Goal: Task Accomplishment & Management: Manage account settings

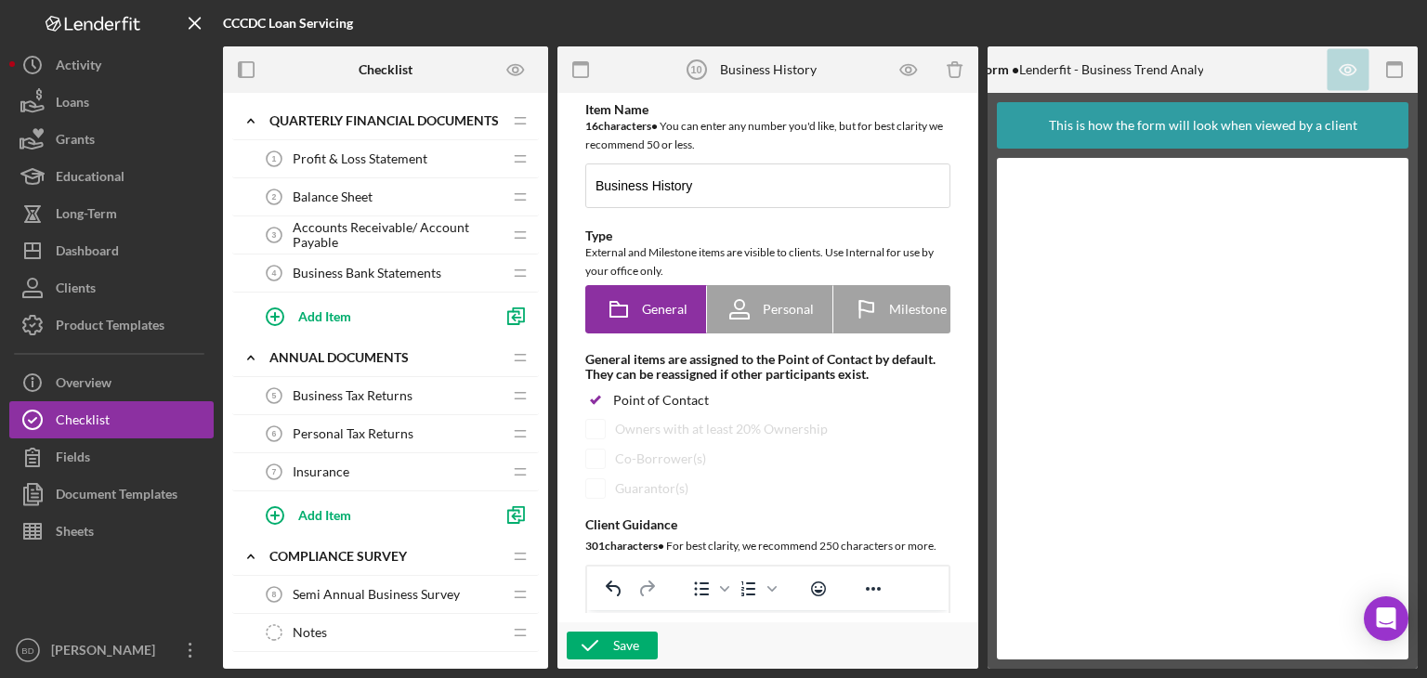
scroll to position [188, 0]
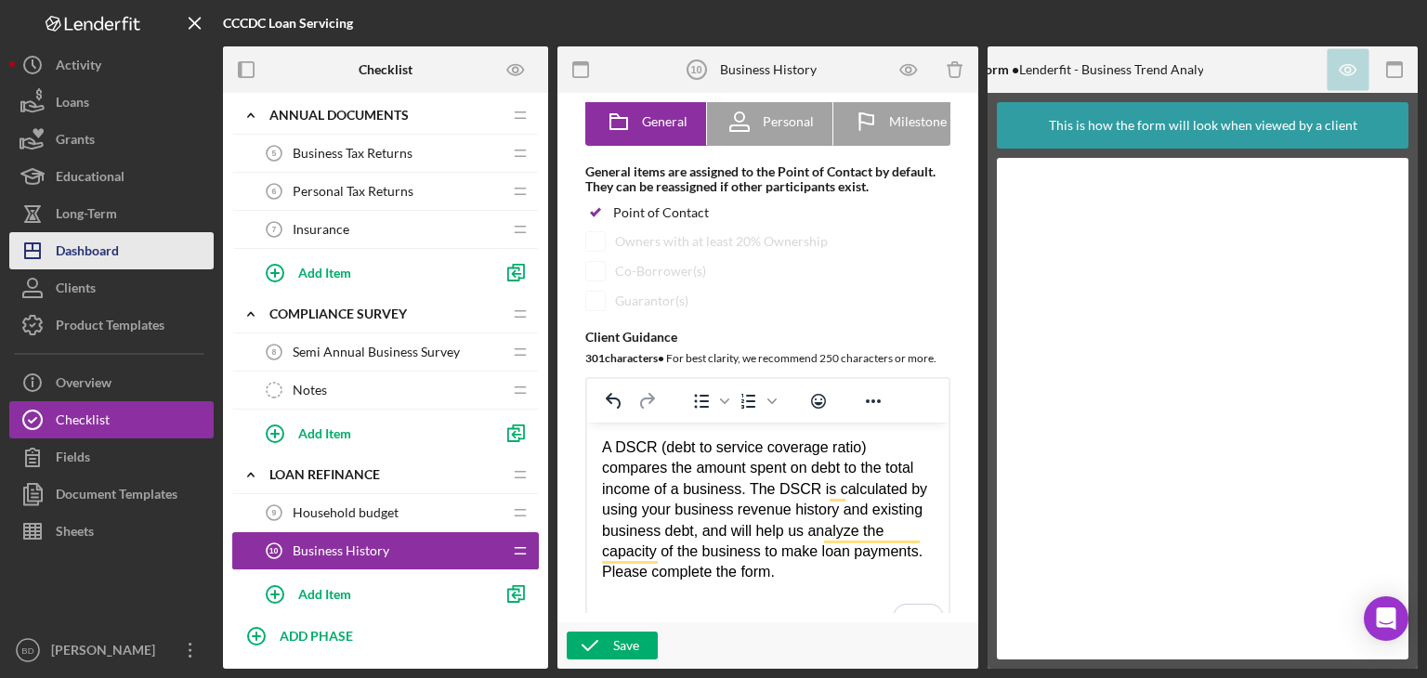
click at [91, 253] on div "Dashboard" at bounding box center [87, 253] width 63 height 42
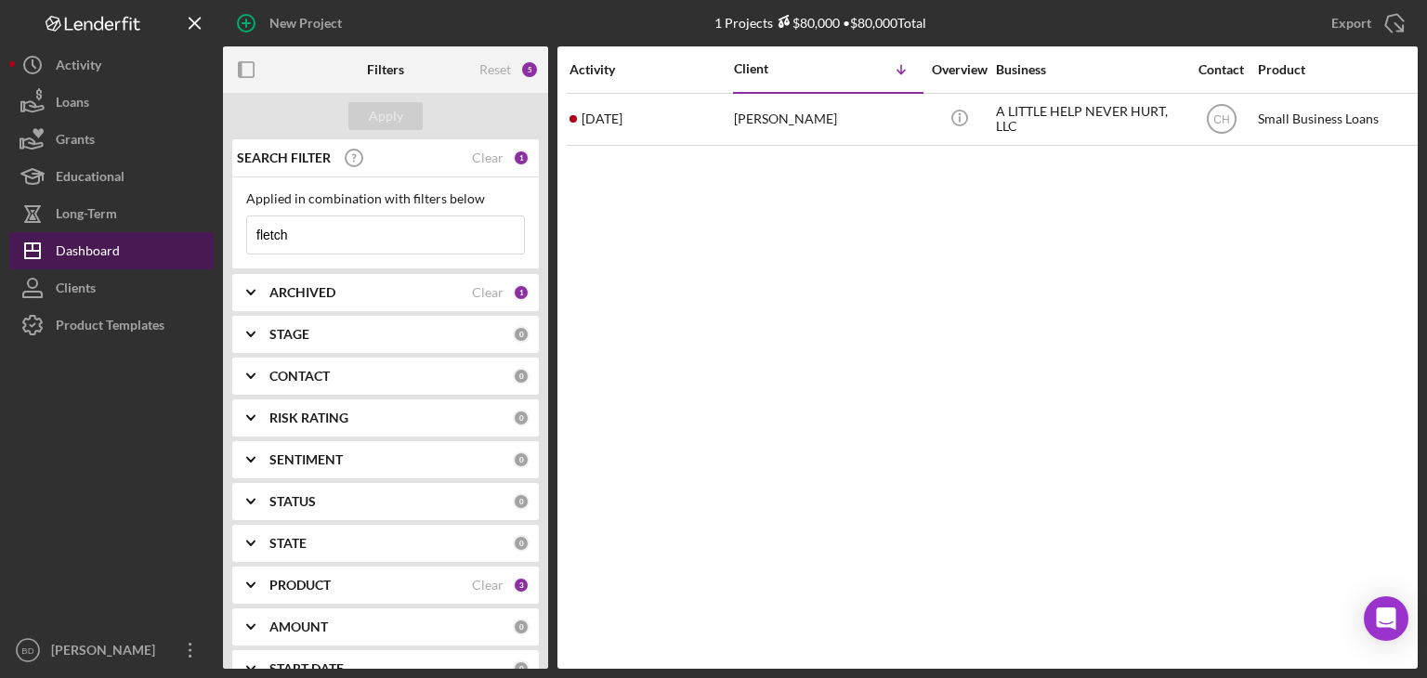
drag, startPoint x: 305, startPoint y: 239, endPoint x: 184, endPoint y: 238, distance: 120.8
click at [184, 238] on div "New Project 1 Projects $80,000 • $80,000 Total fletch Export Icon/Export Filter…" at bounding box center [713, 334] width 1409 height 669
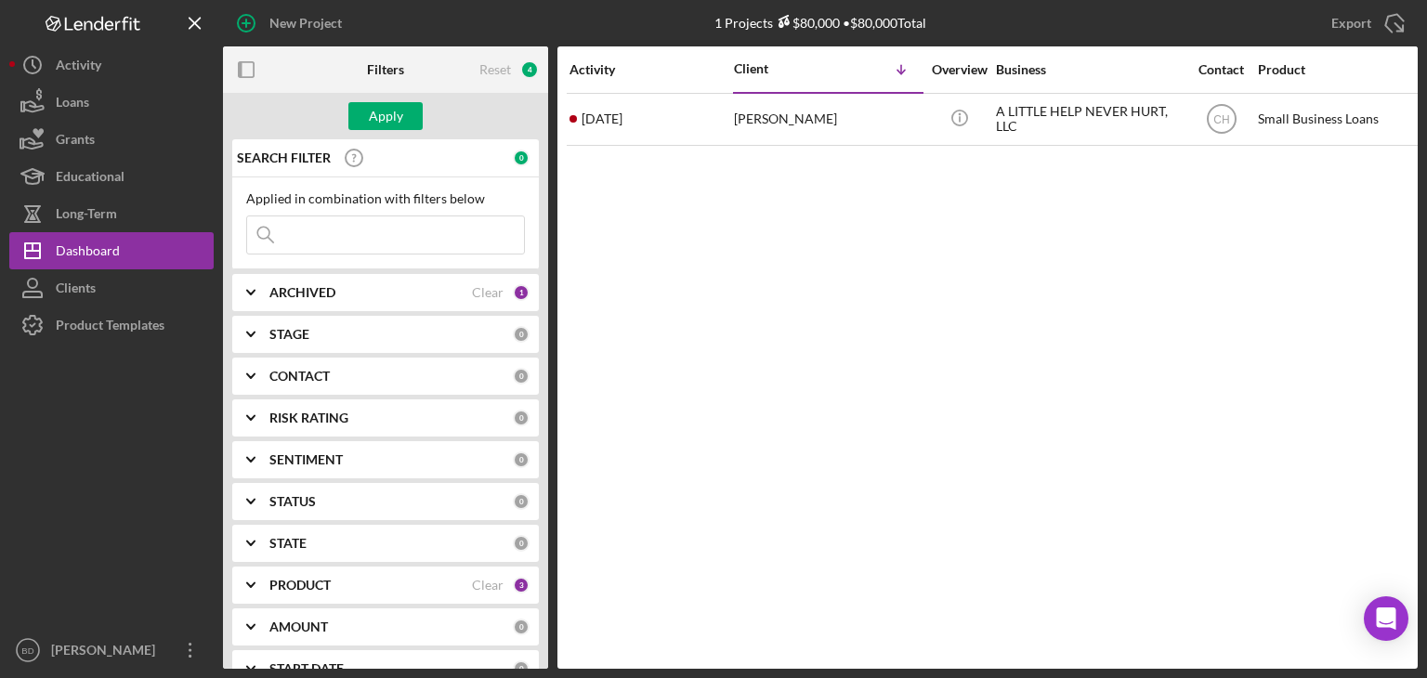
click at [304, 290] on b "ARCHIVED" at bounding box center [302, 292] width 66 height 15
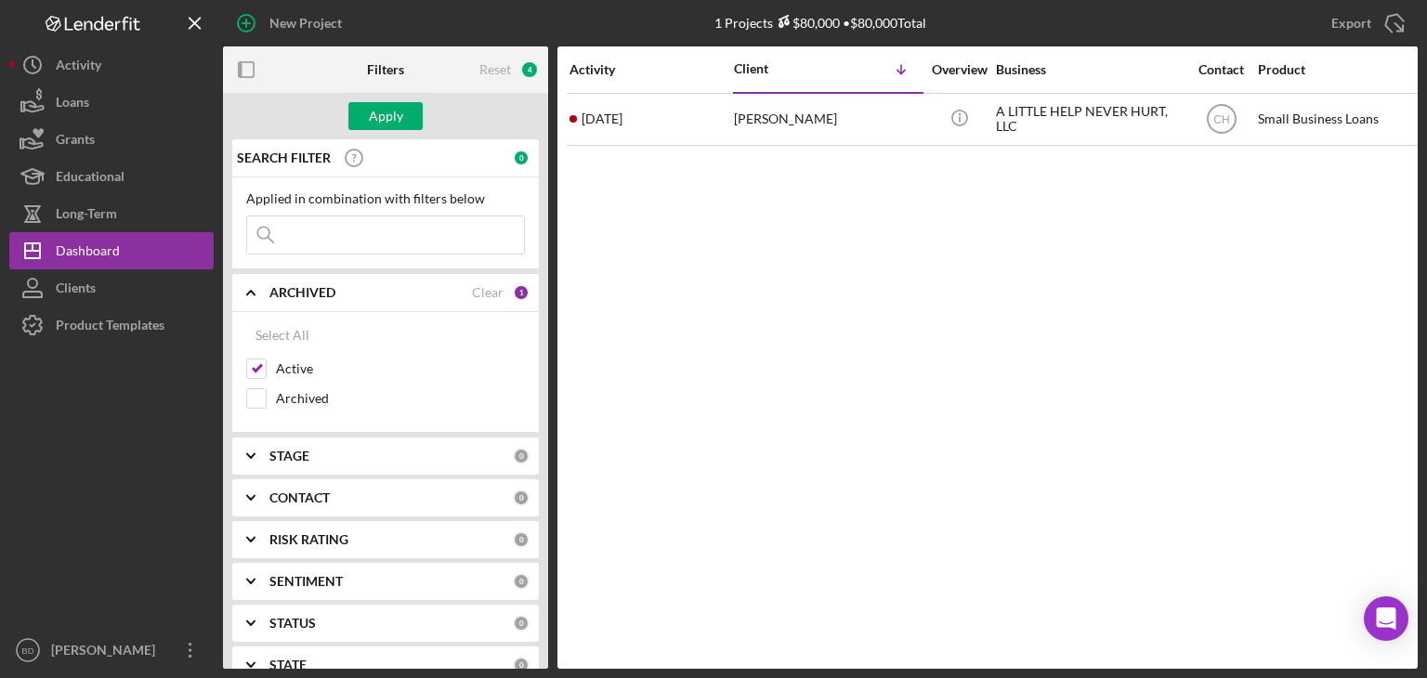
click at [304, 290] on b "ARCHIVED" at bounding box center [302, 292] width 66 height 15
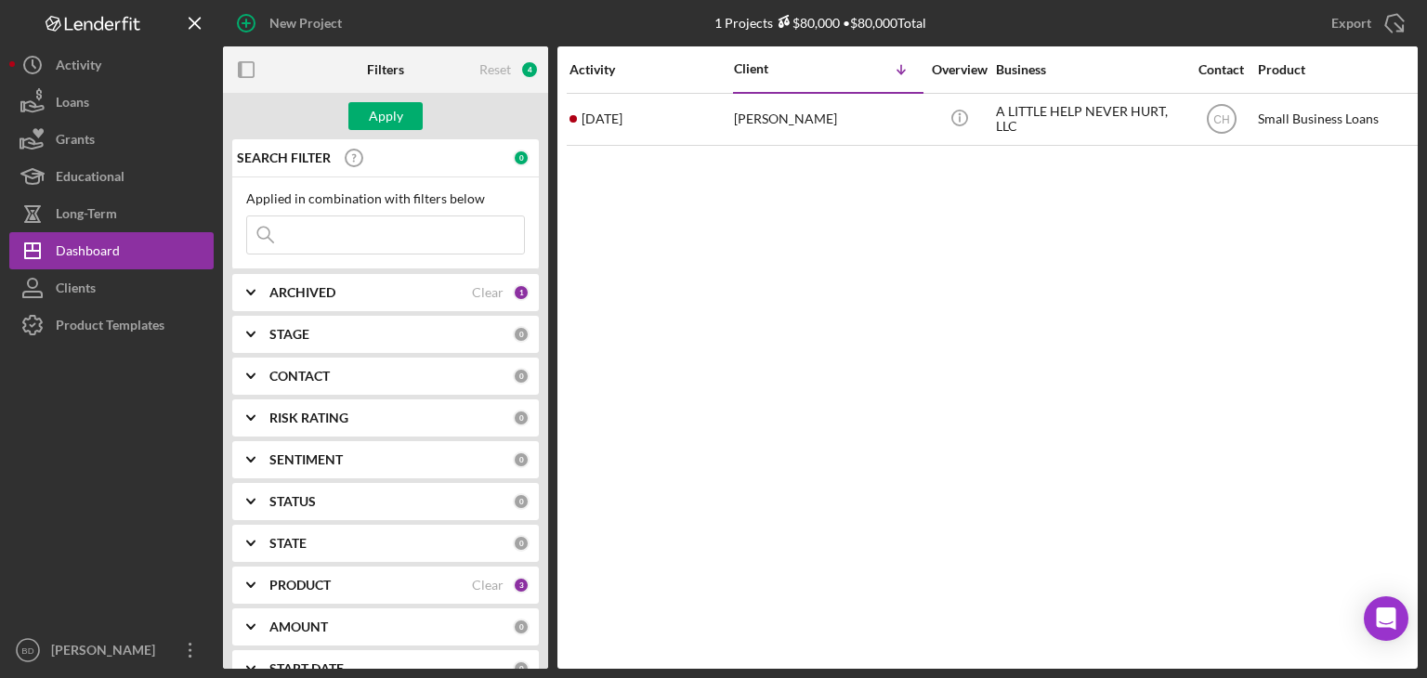
click at [299, 578] on b "PRODUCT" at bounding box center [299, 585] width 61 height 15
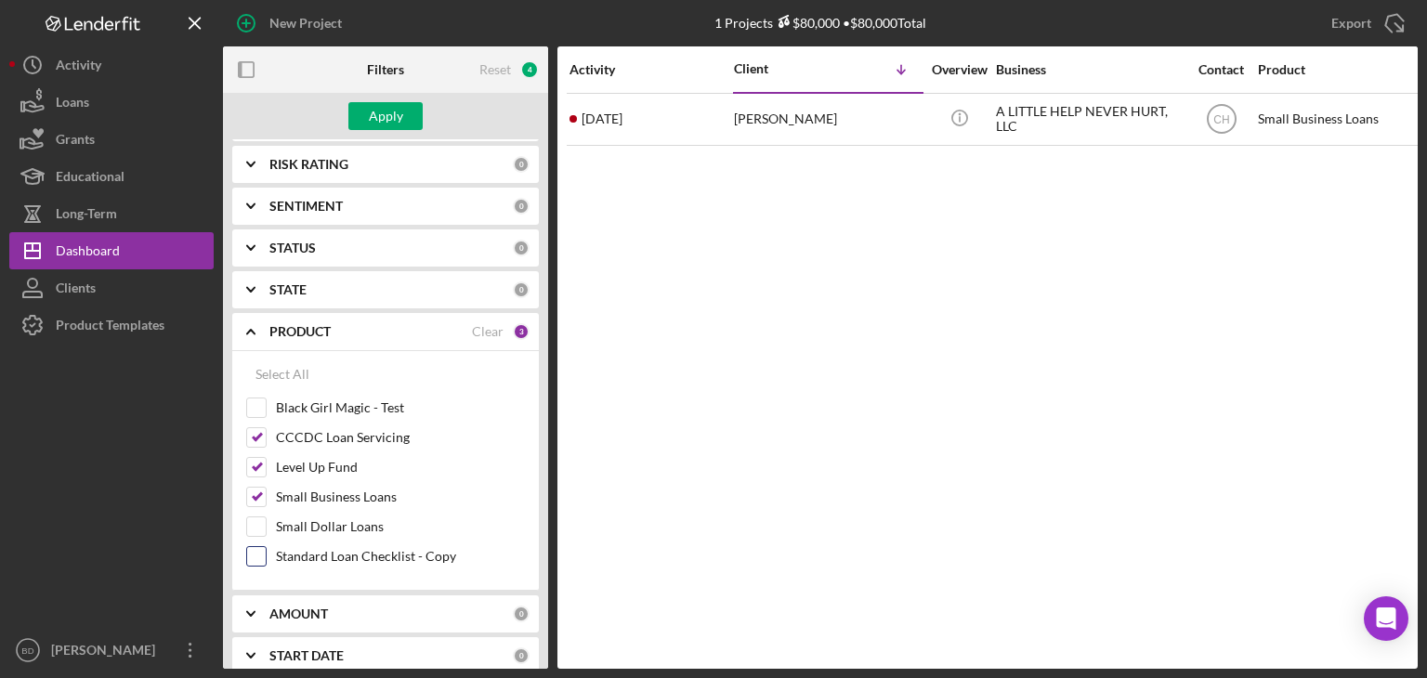
scroll to position [279, 0]
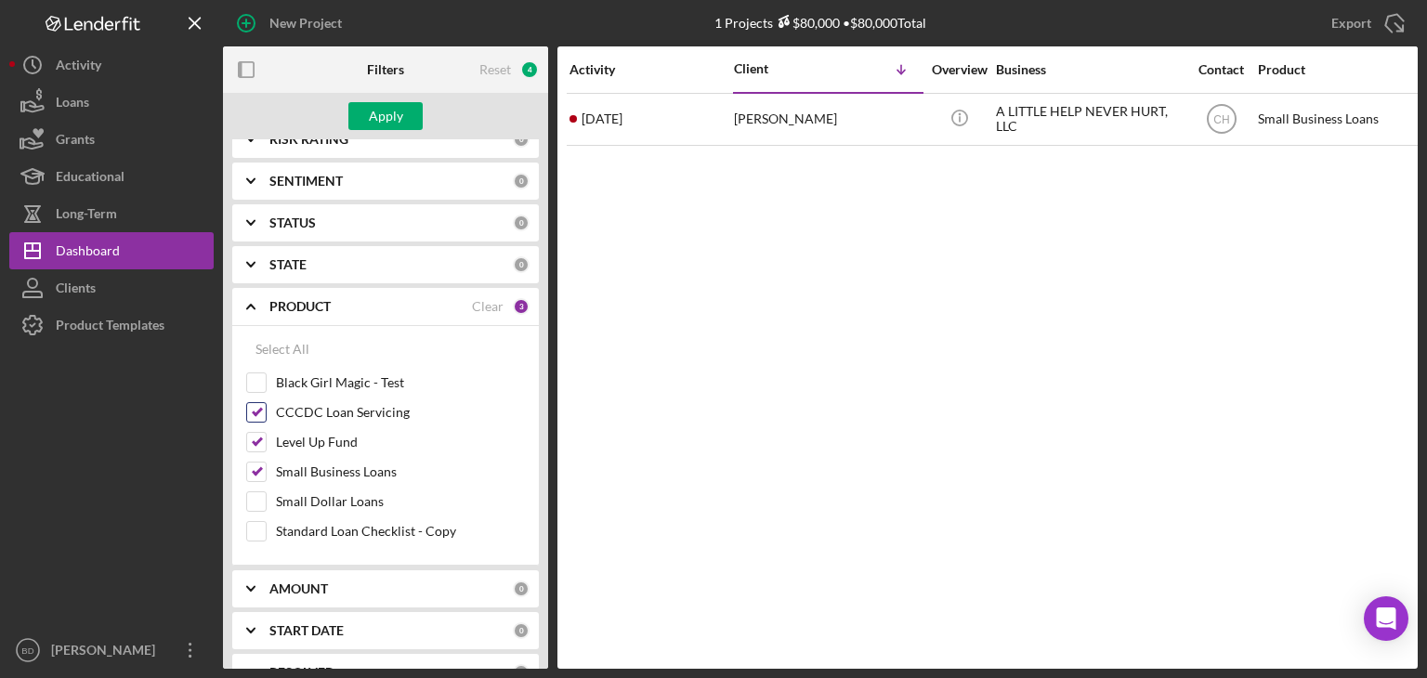
click at [254, 409] on input "CCCDC Loan Servicing" at bounding box center [256, 412] width 19 height 19
checkbox input "false"
click at [375, 103] on div "Apply" at bounding box center [386, 116] width 34 height 28
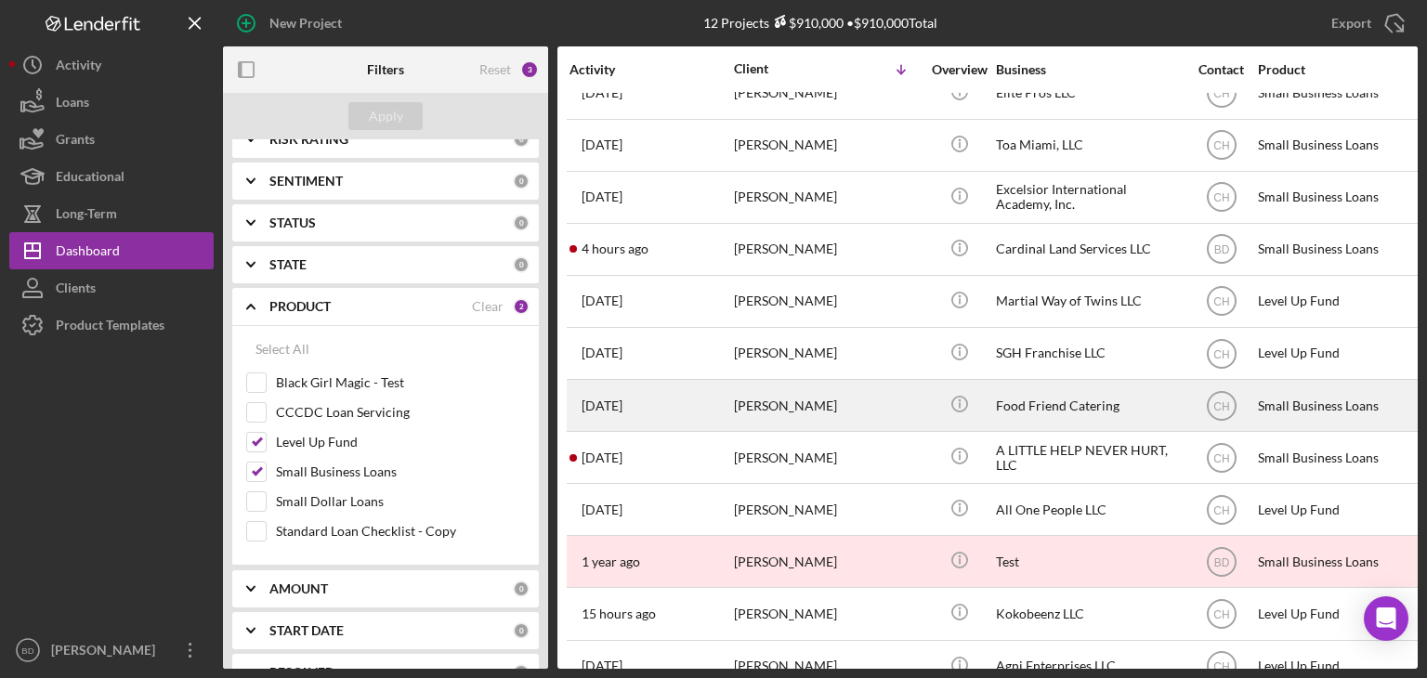
scroll to position [0, 0]
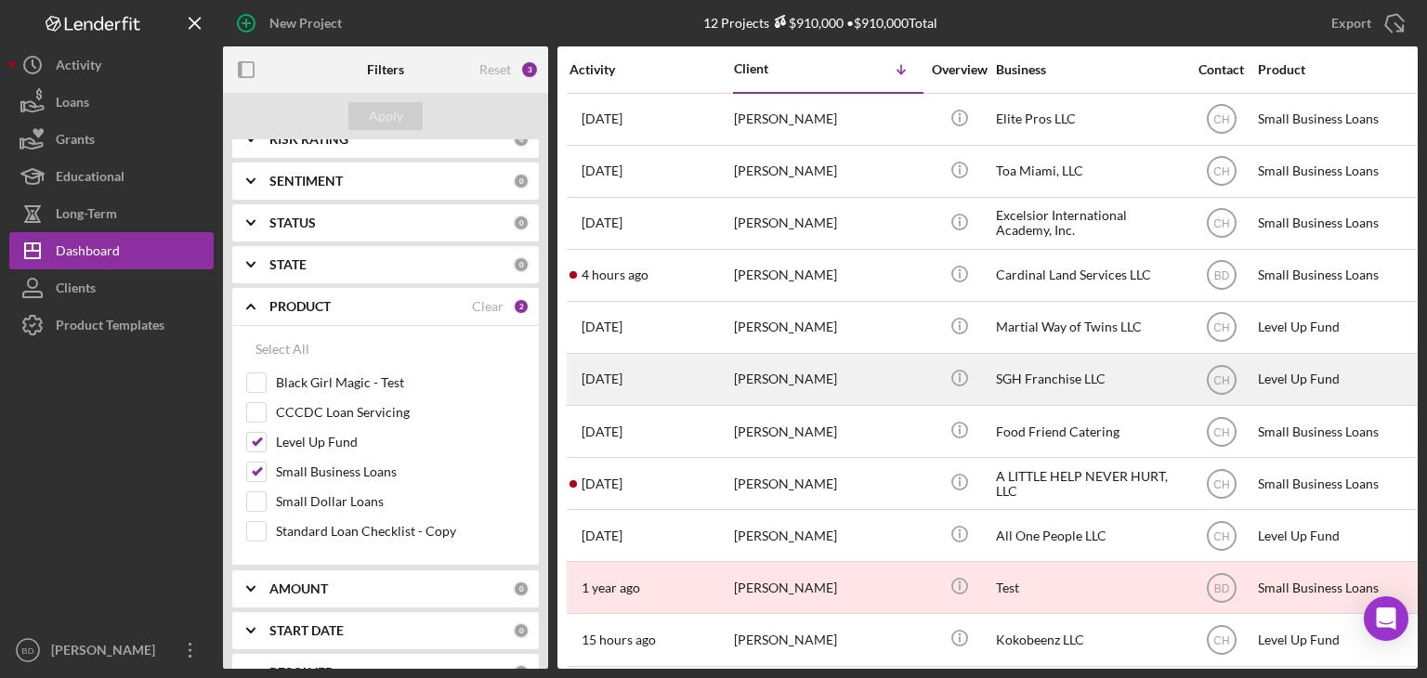
click at [837, 377] on div "[PERSON_NAME]" at bounding box center [827, 379] width 186 height 49
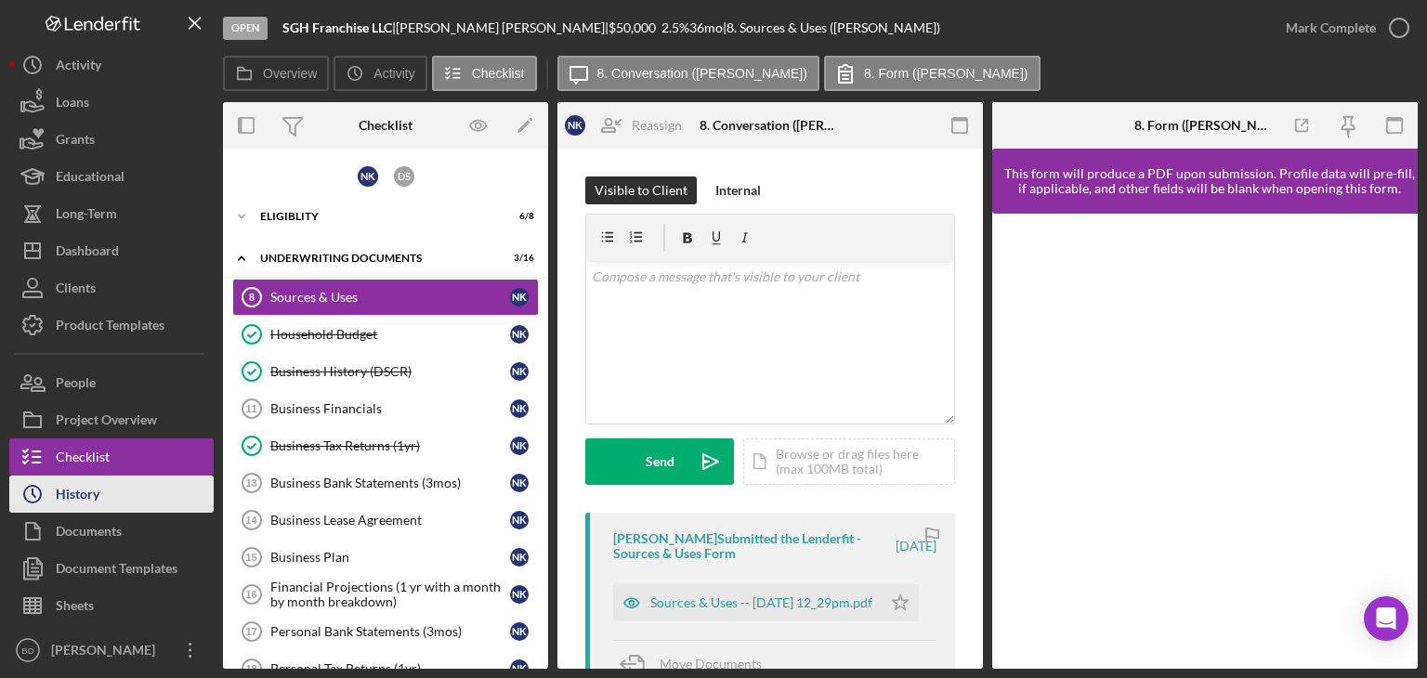
click at [104, 503] on button "Icon/History History" at bounding box center [111, 494] width 204 height 37
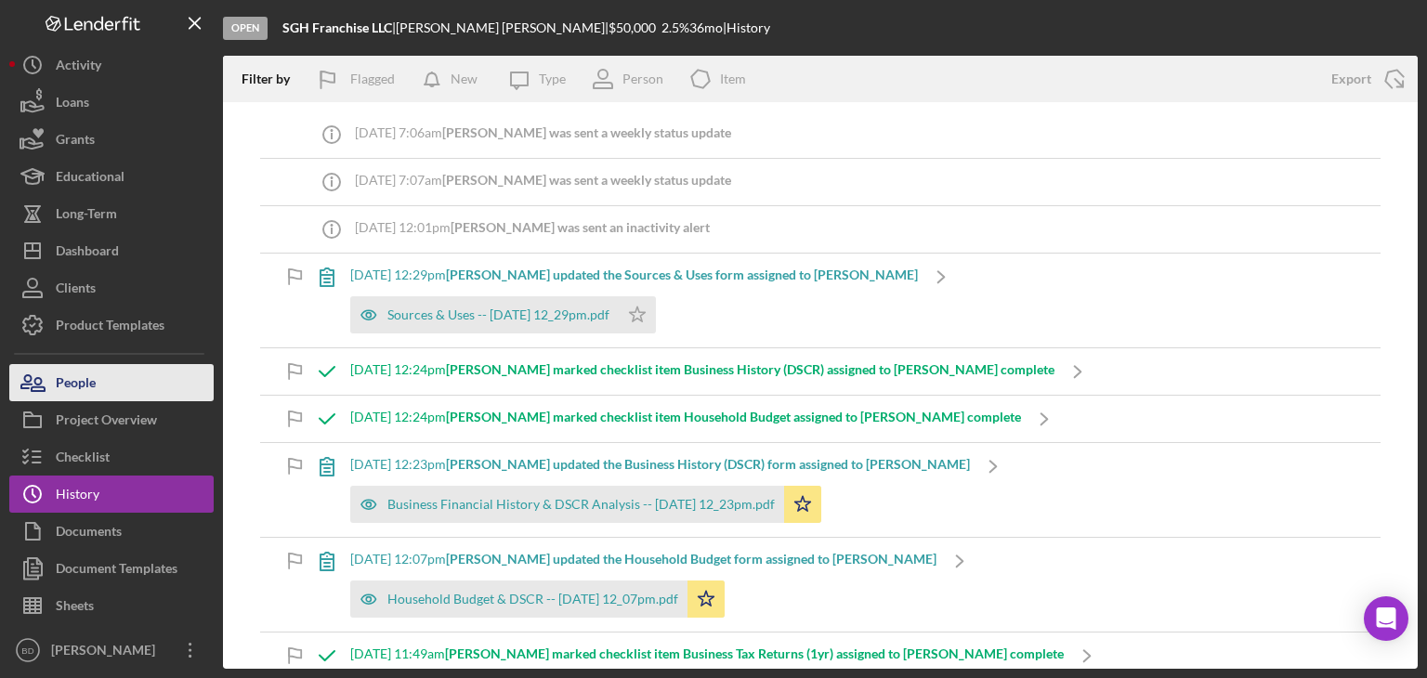
click at [112, 376] on button "People" at bounding box center [111, 382] width 204 height 37
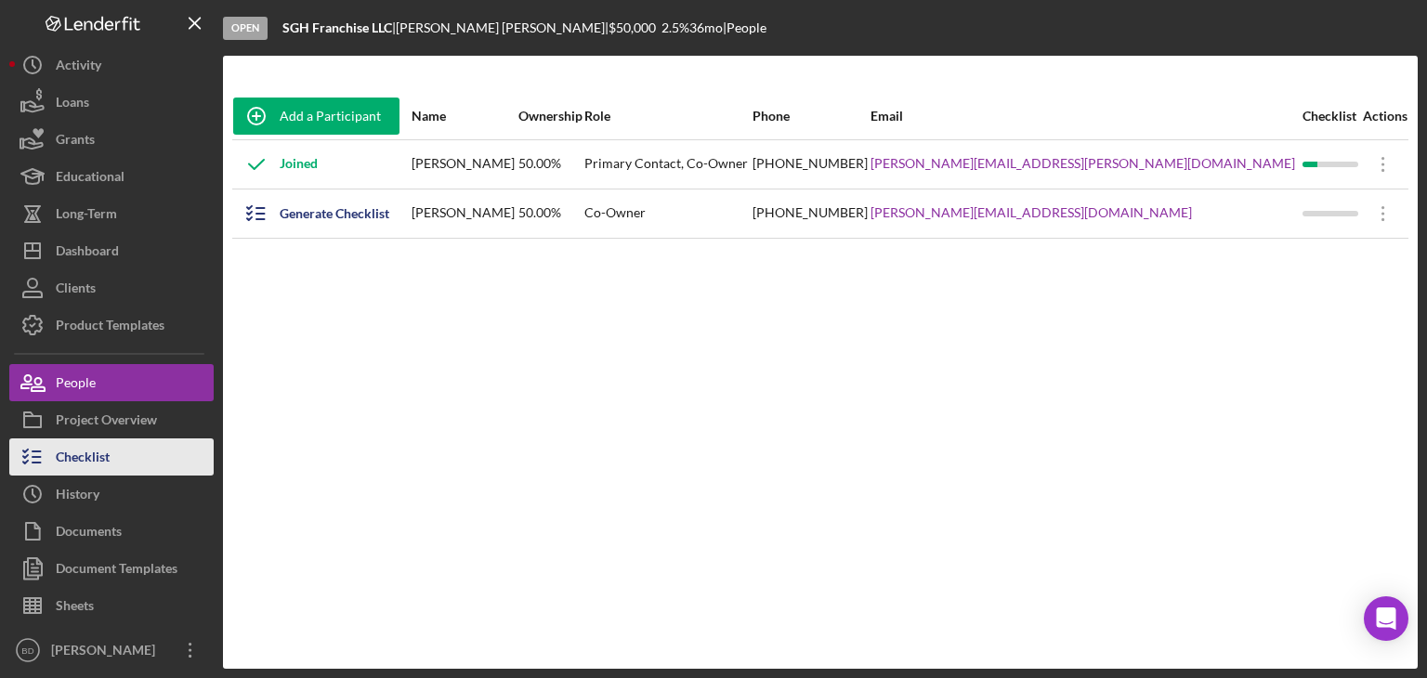
click at [112, 473] on button "Checklist" at bounding box center [111, 457] width 204 height 37
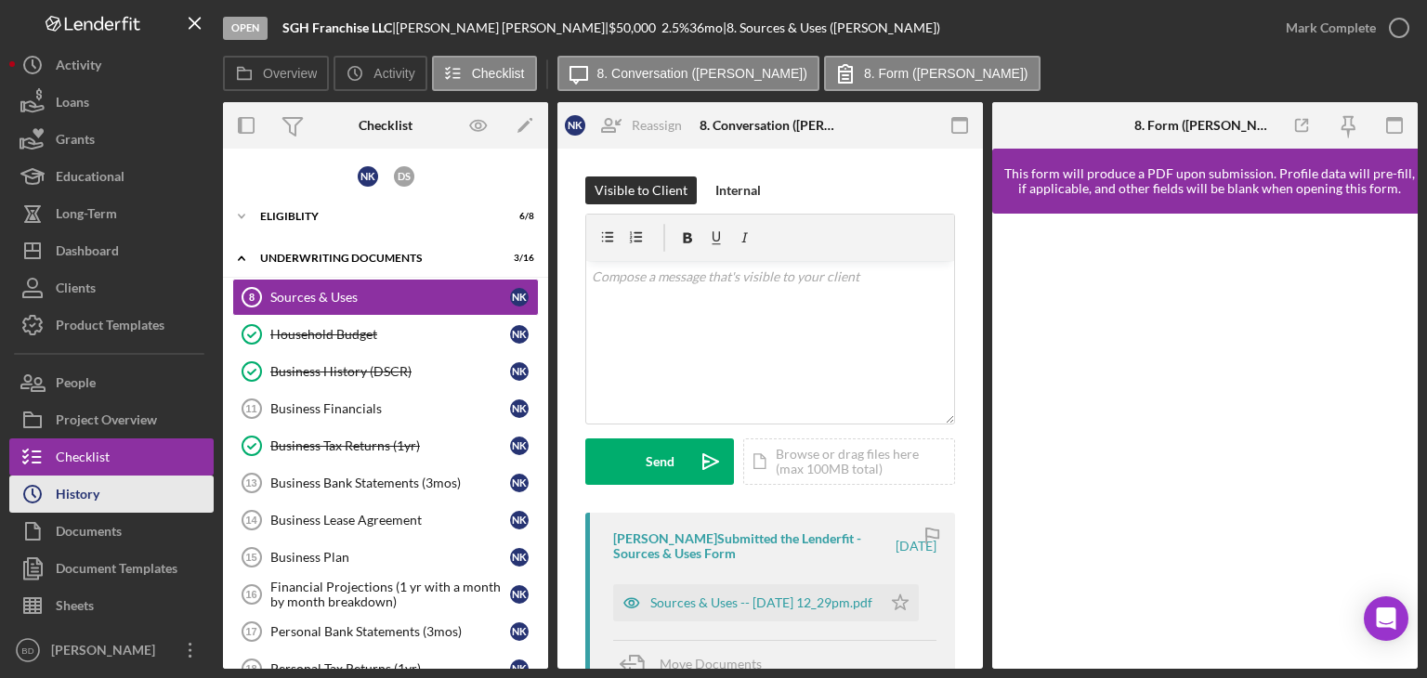
click at [116, 486] on button "Icon/History History" at bounding box center [111, 494] width 204 height 37
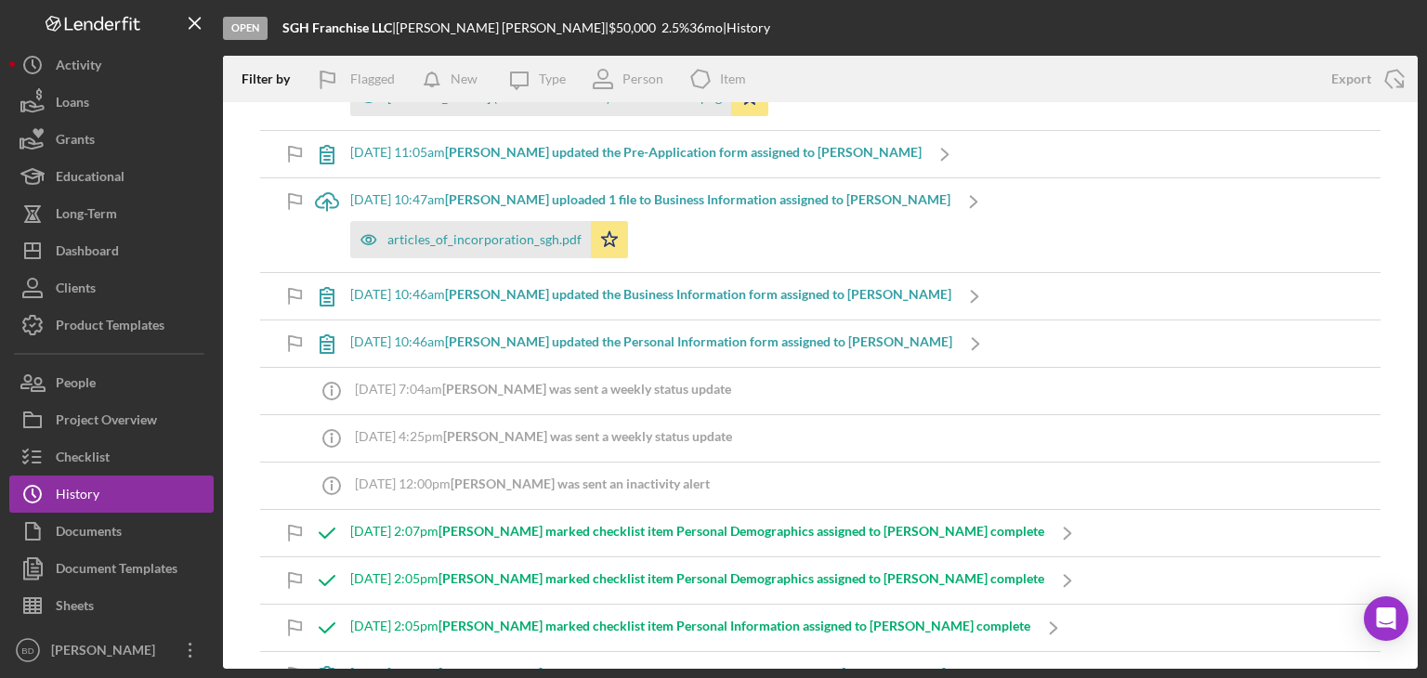
scroll to position [3240, 0]
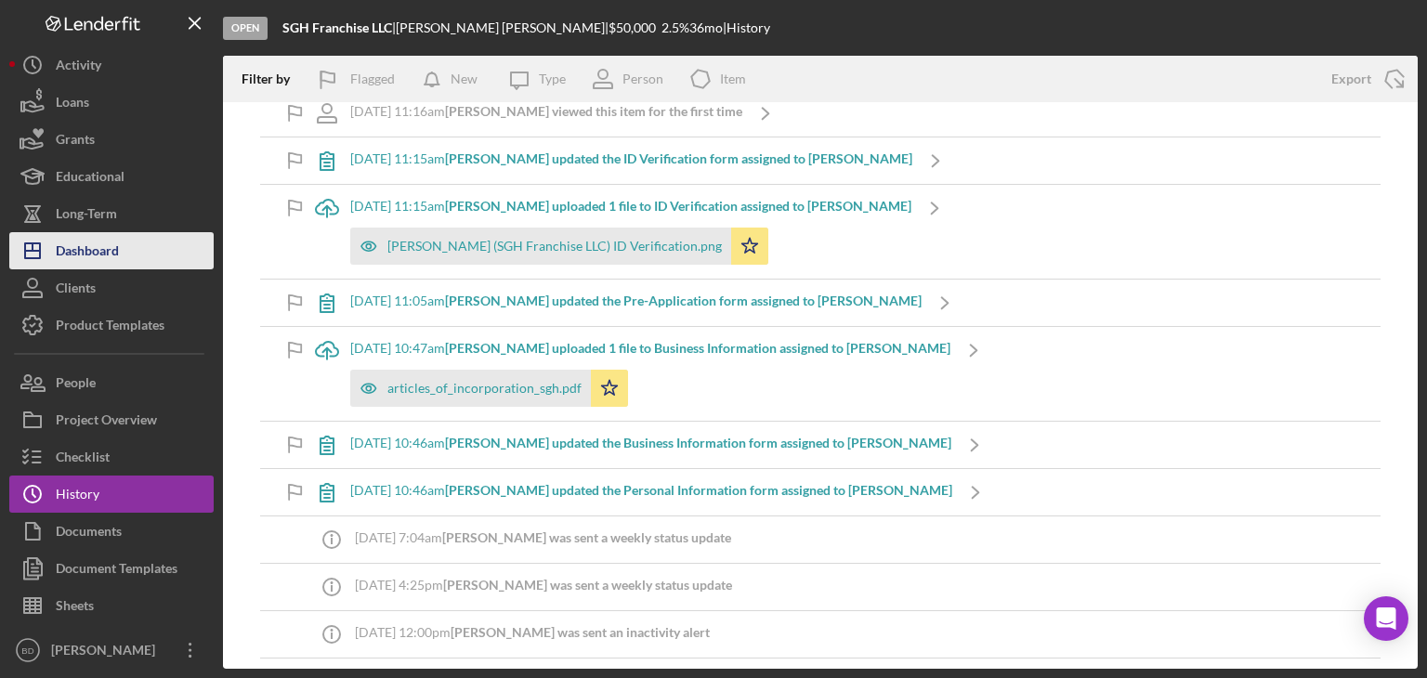
click at [115, 251] on div "Dashboard" at bounding box center [87, 253] width 63 height 42
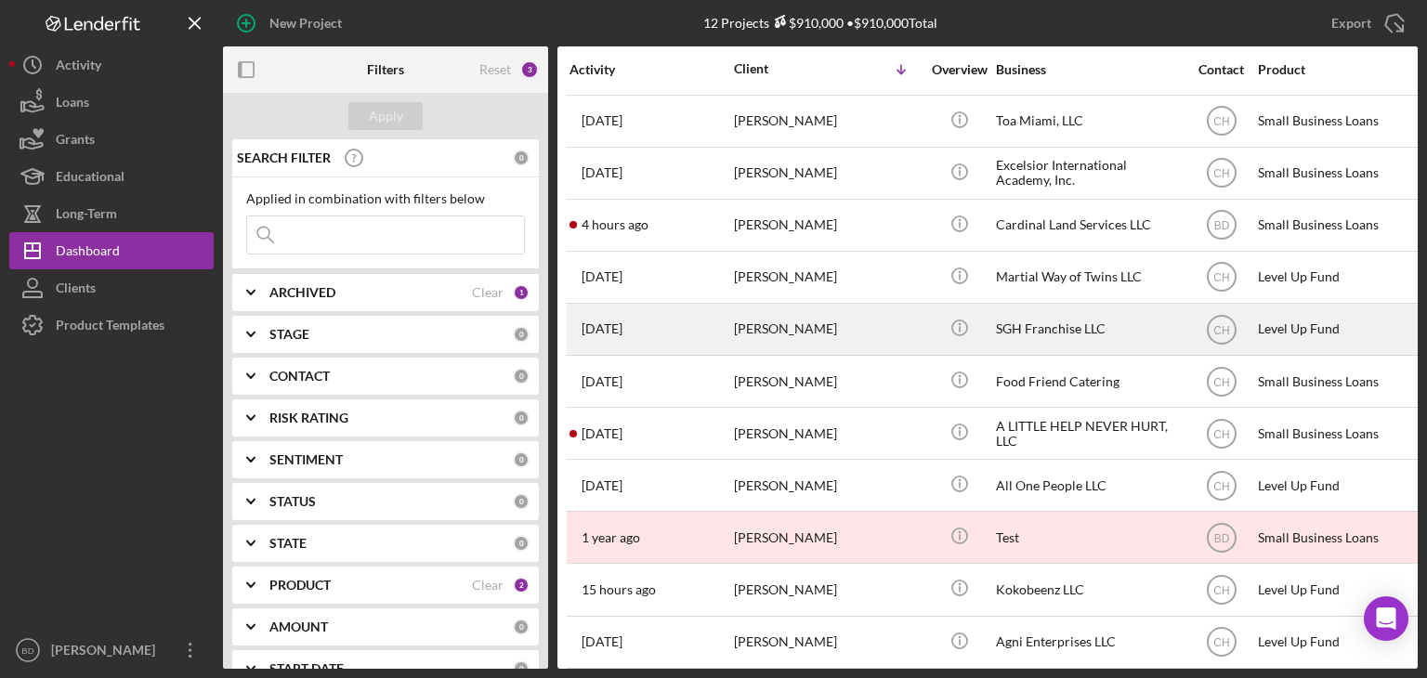
scroll to position [73, 0]
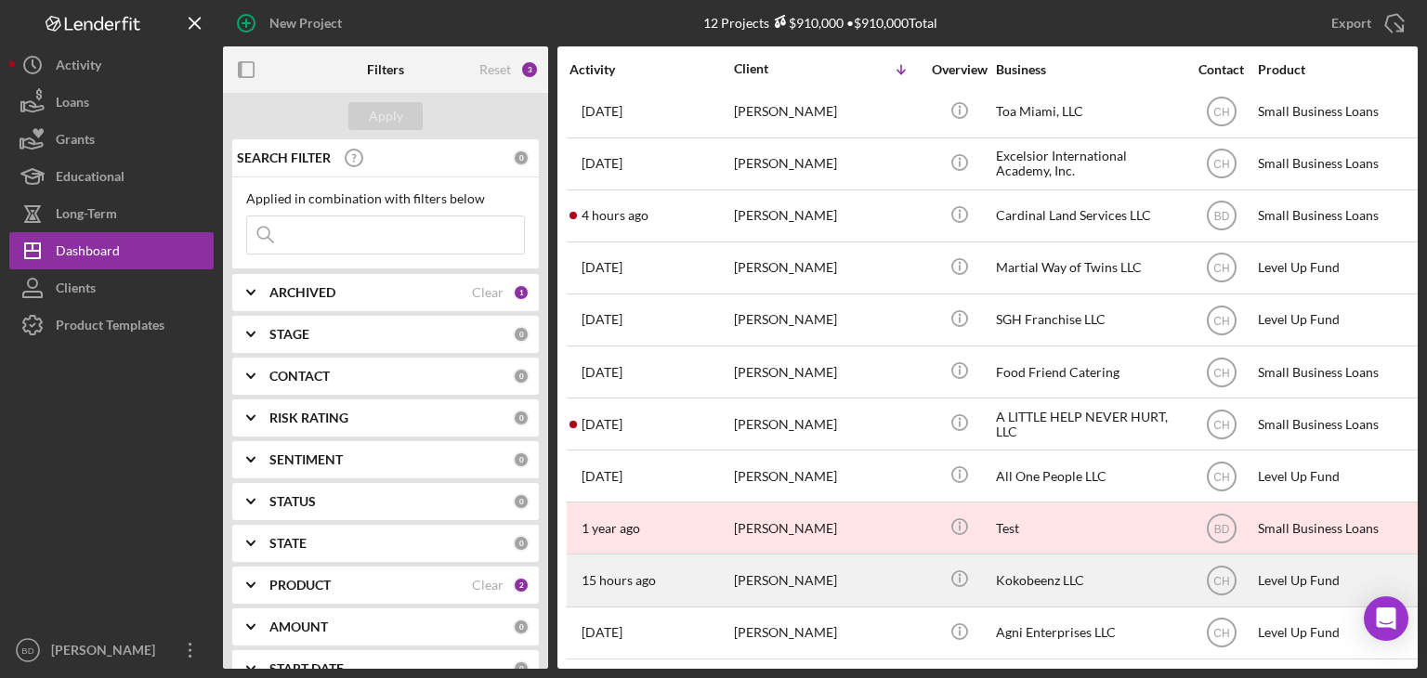
click at [795, 566] on div "[PERSON_NAME]" at bounding box center [827, 580] width 186 height 49
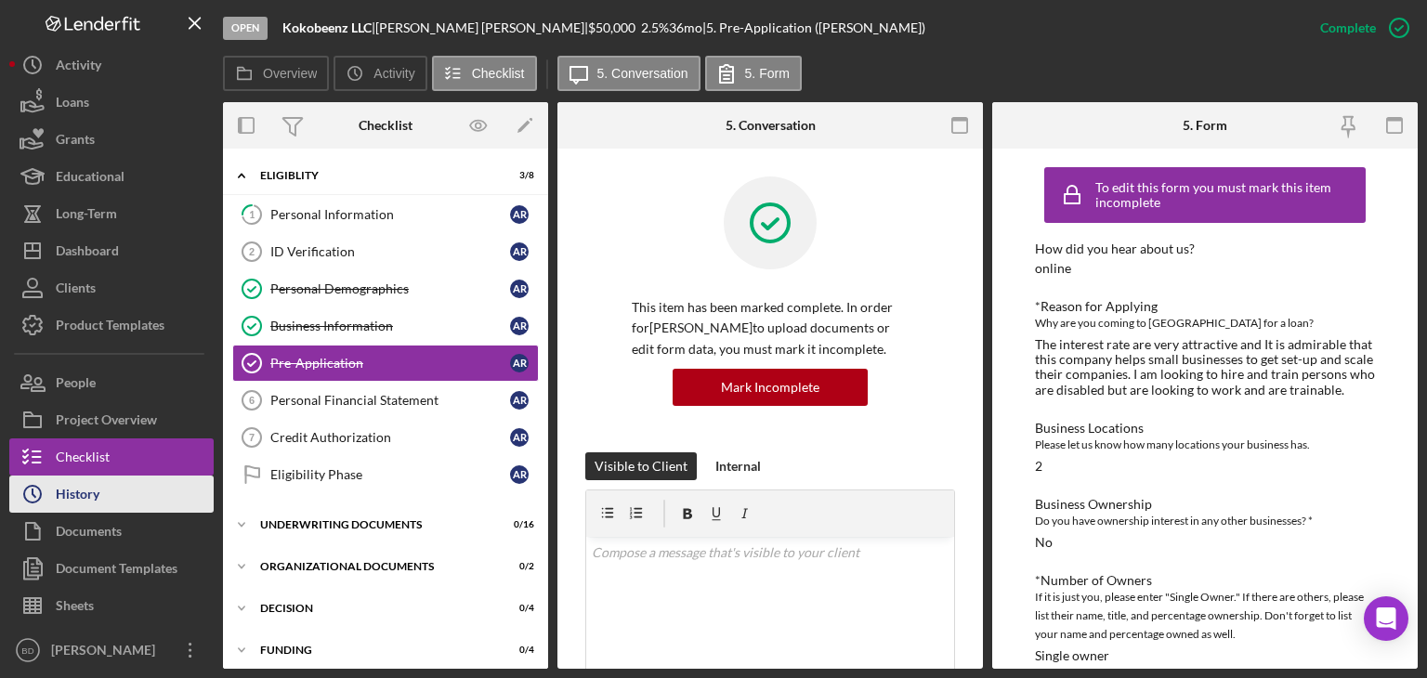
click at [102, 500] on button "Icon/History History" at bounding box center [111, 494] width 204 height 37
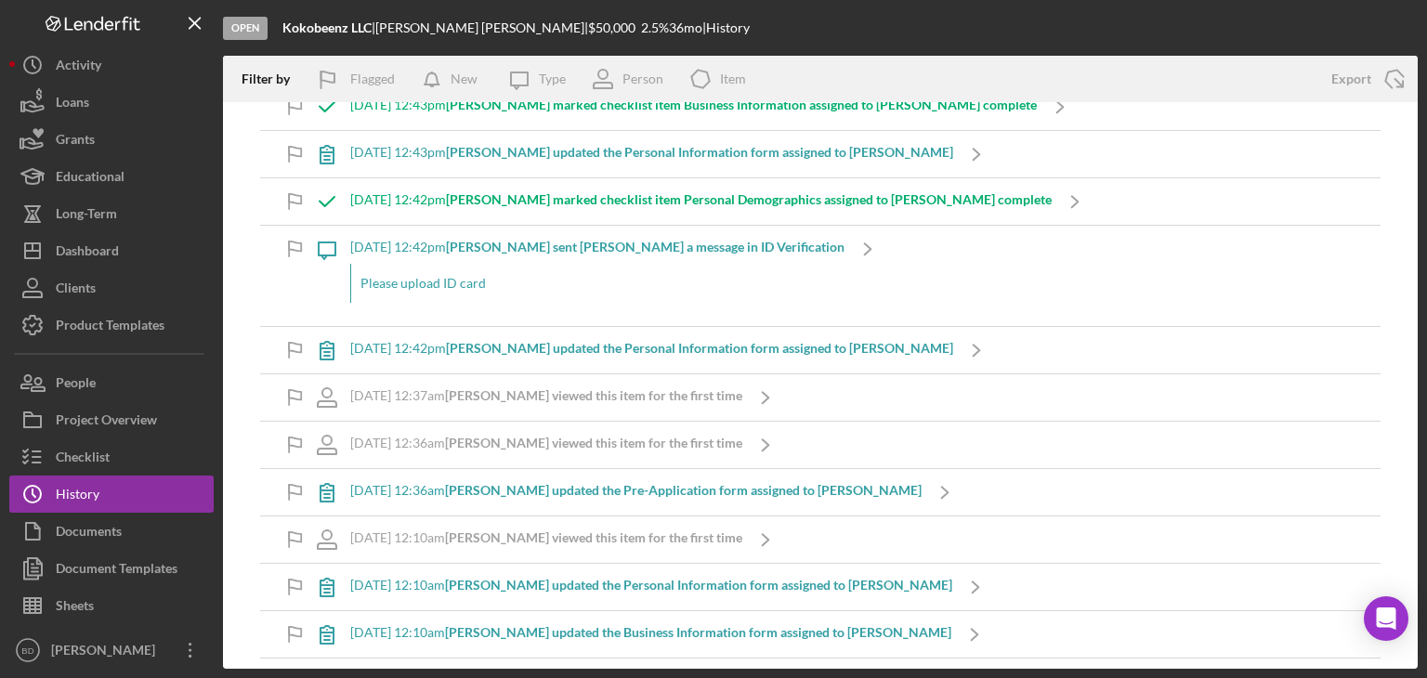
scroll to position [450, 0]
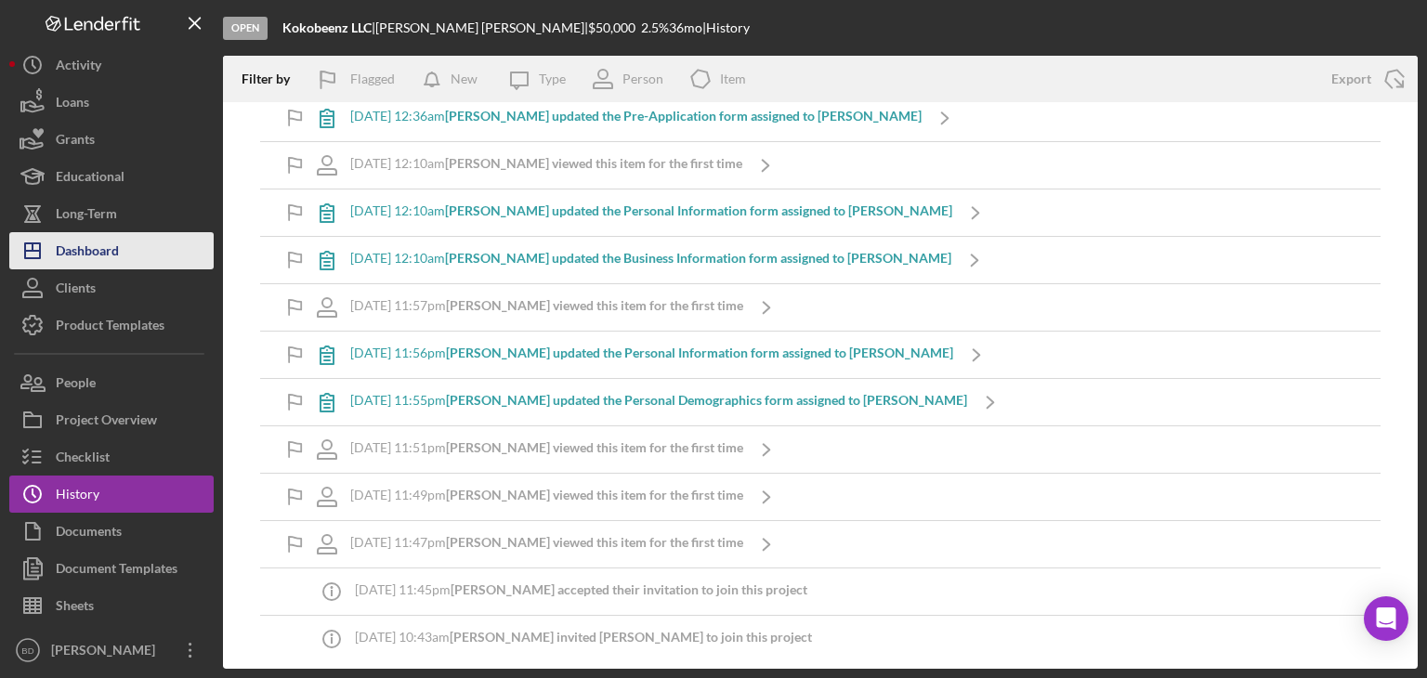
click at [85, 243] on div "Dashboard" at bounding box center [87, 253] width 63 height 42
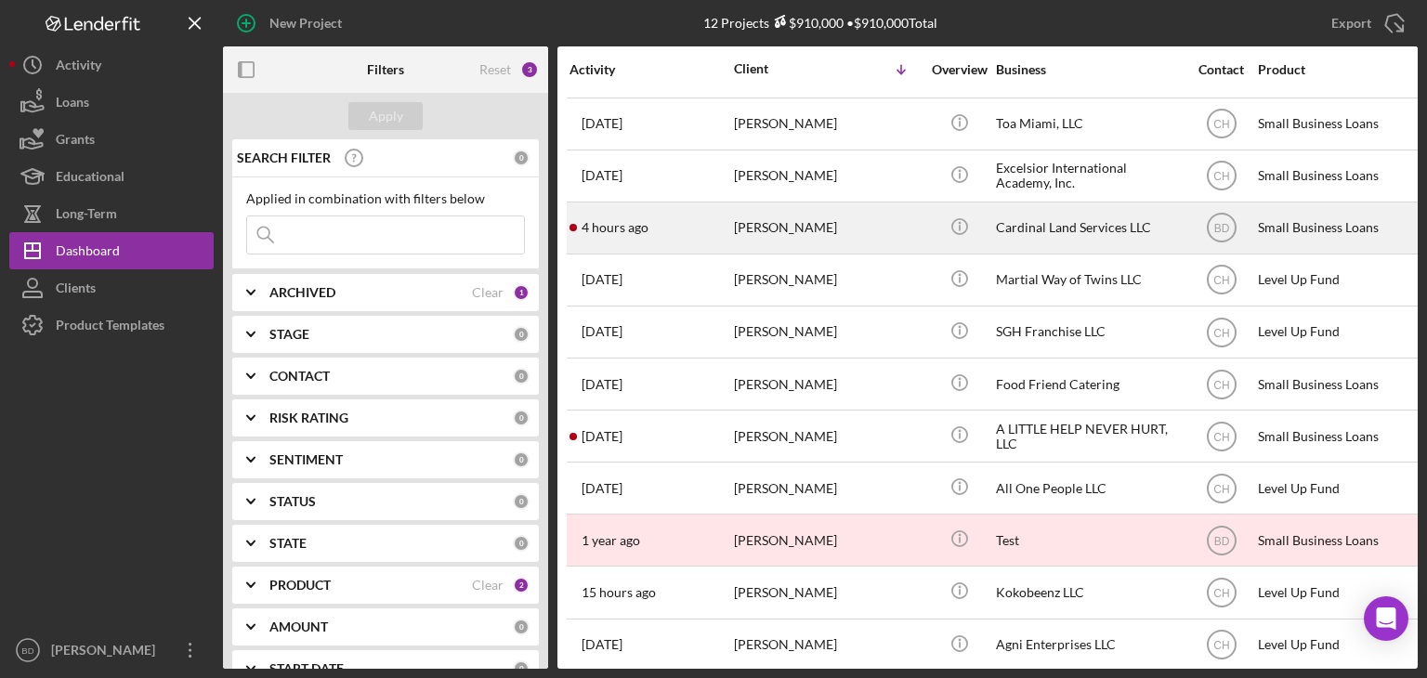
scroll to position [73, 0]
